Goal: Check status: Check status

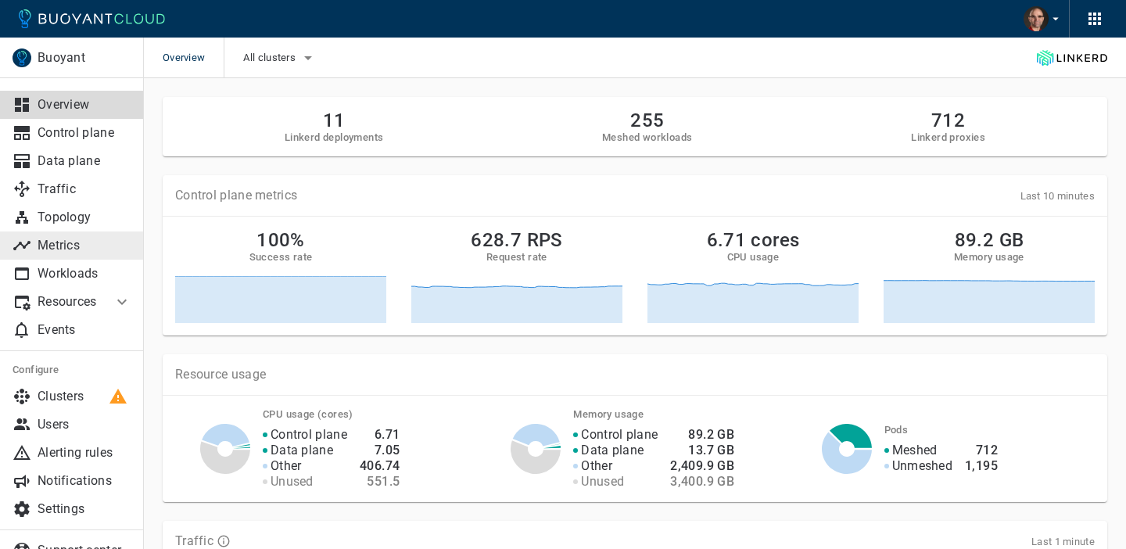
click at [61, 248] on p "Metrics" at bounding box center [85, 246] width 94 height 16
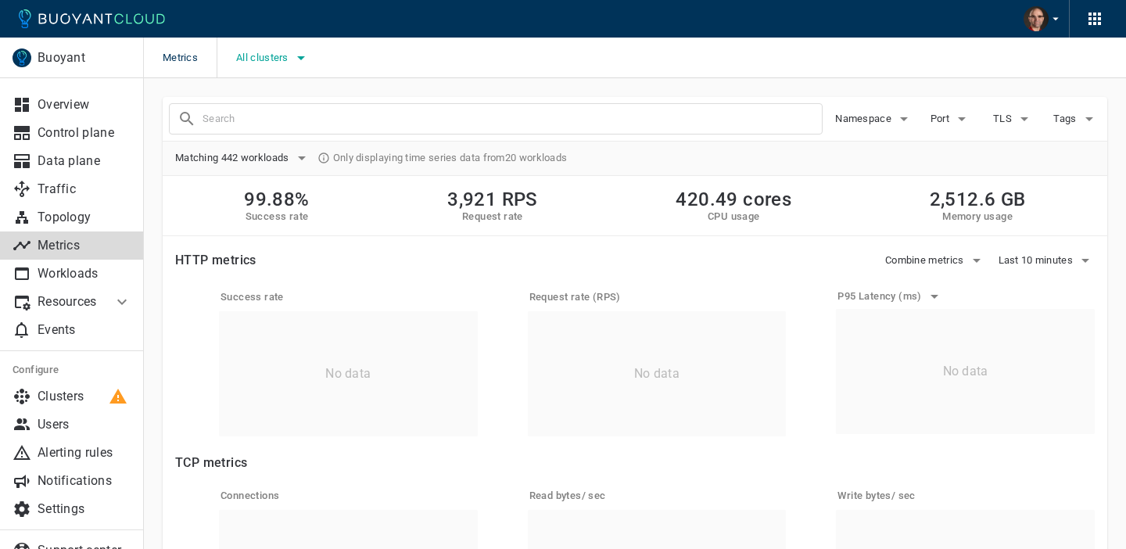
click at [269, 59] on span "All clusters" at bounding box center [263, 58] width 55 height 13
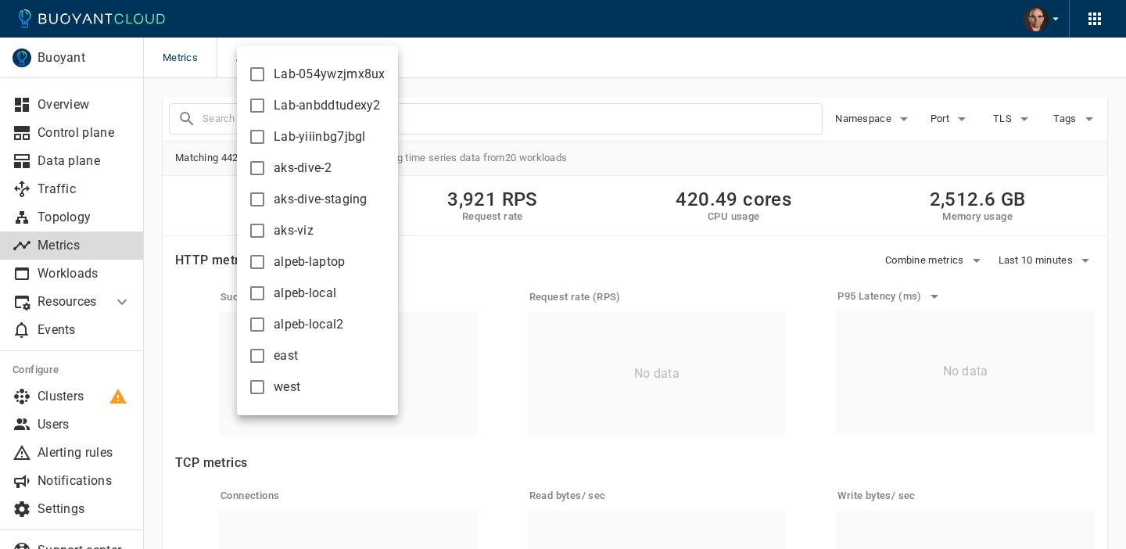
click at [256, 173] on input "aks-dive-2" at bounding box center [257, 168] width 19 height 19
checkbox input "true"
click at [433, 201] on div at bounding box center [563, 274] width 1126 height 549
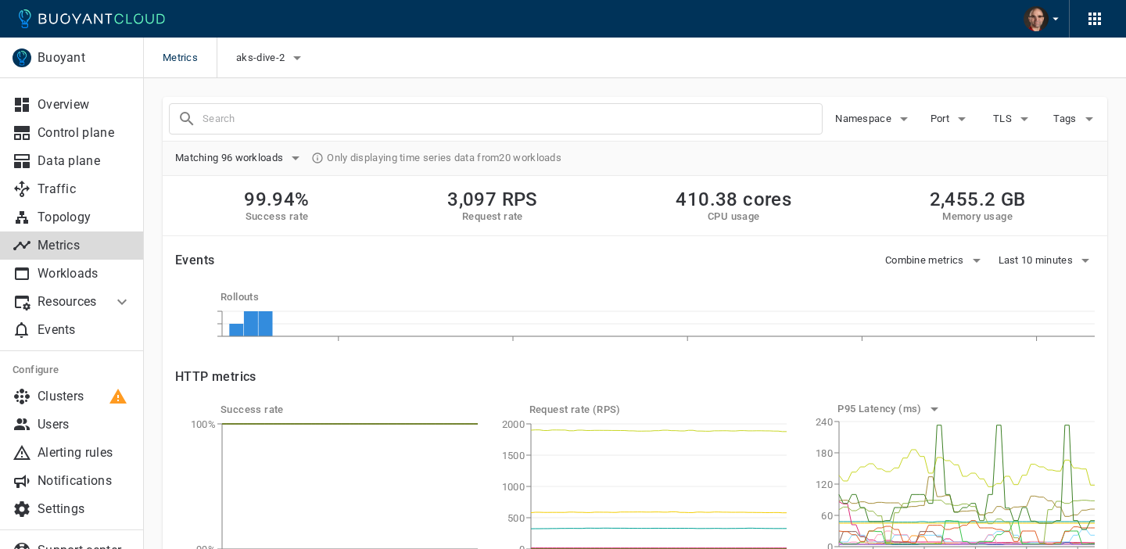
scroll to position [212, 0]
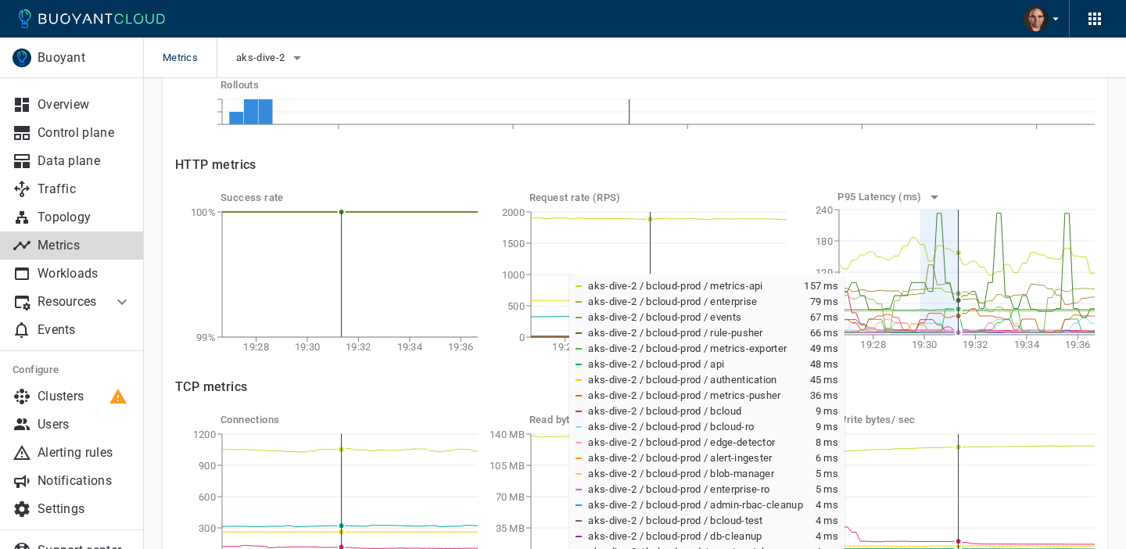
drag, startPoint x: 922, startPoint y: 260, endPoint x: 957, endPoint y: 266, distance: 36.4
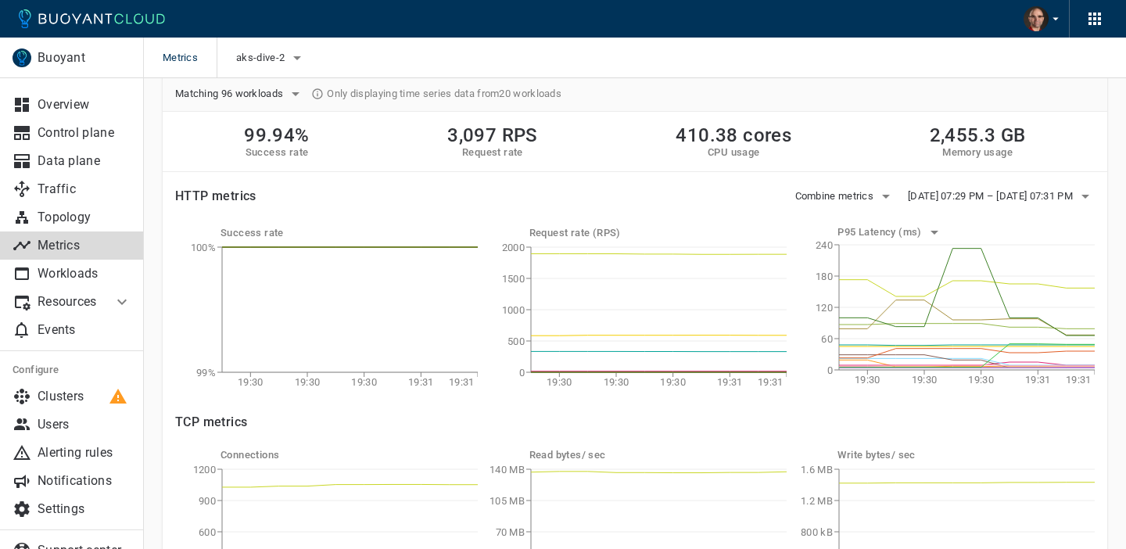
scroll to position [55, 0]
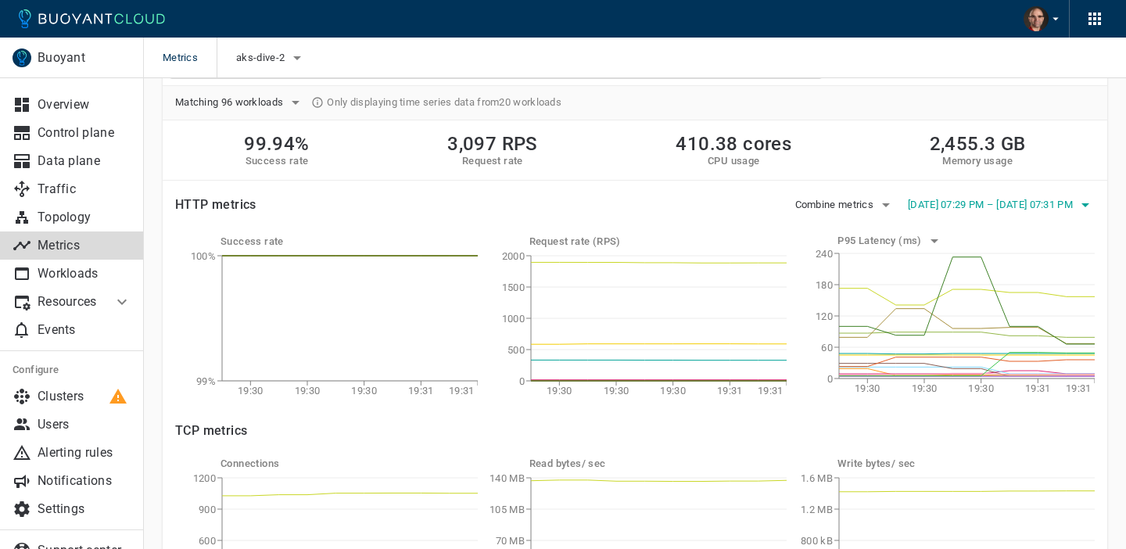
click at [1070, 213] on button "[DATE] 07:29 PM – [DATE] 07:31 PM" at bounding box center [1000, 204] width 187 height 23
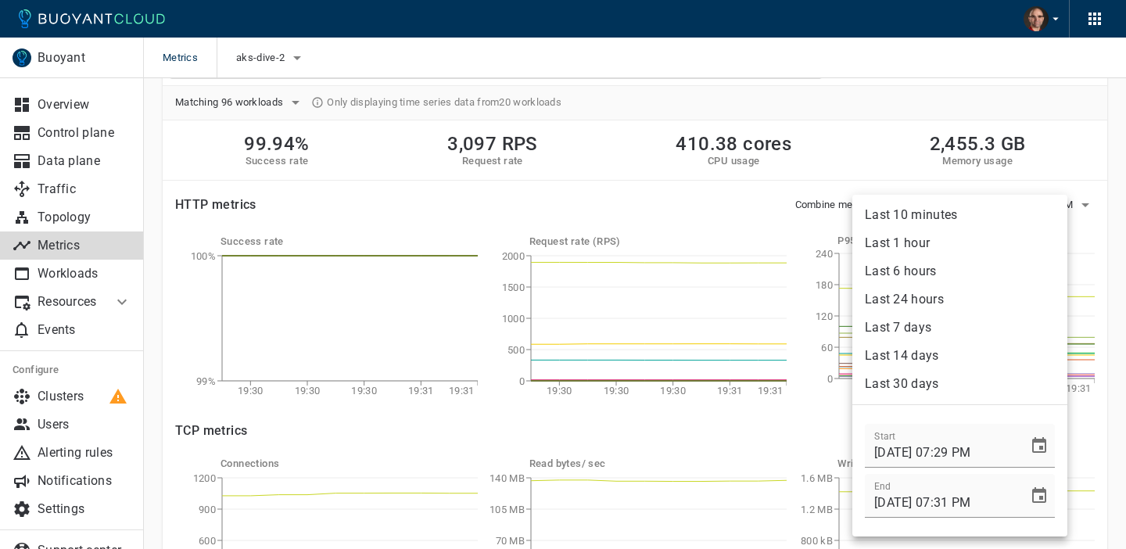
click at [926, 237] on li "Last 1 hour" at bounding box center [959, 243] width 215 height 28
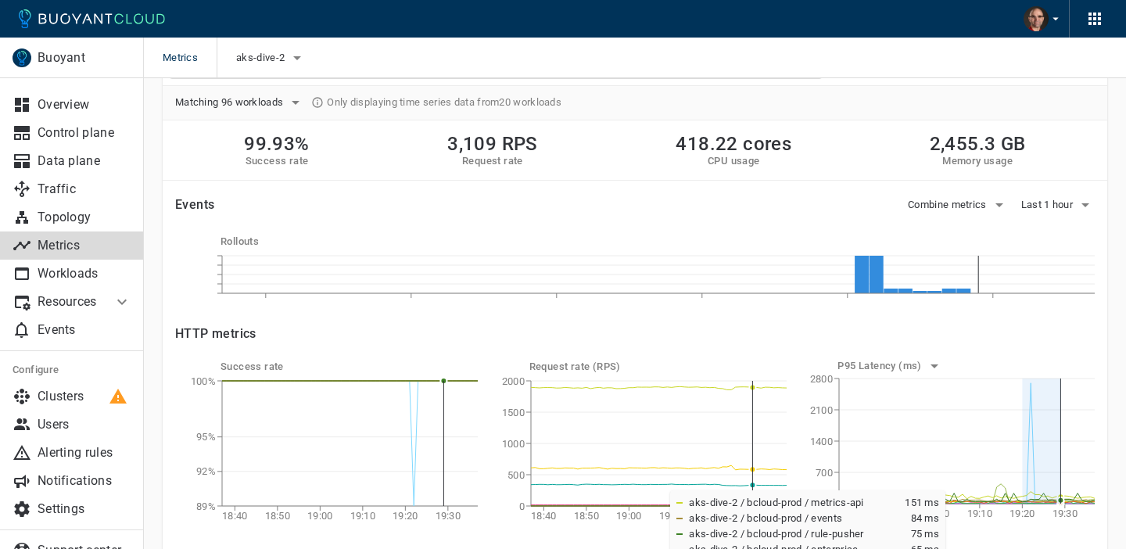
drag, startPoint x: 1022, startPoint y: 474, endPoint x: 1058, endPoint y: 482, distance: 37.6
